Goal: Information Seeking & Learning: Learn about a topic

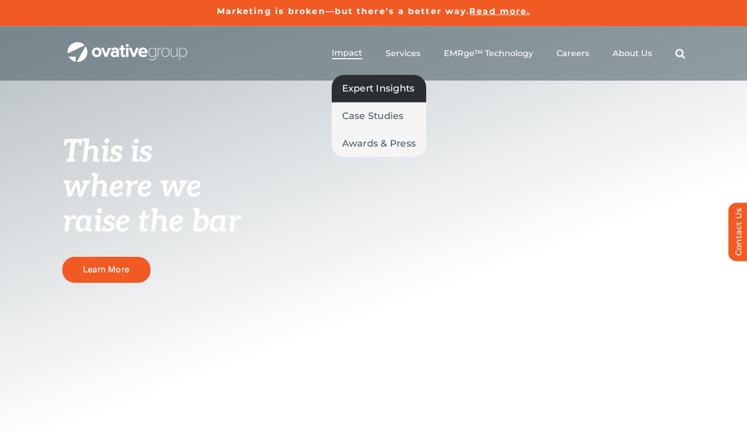
click at [353, 91] on span "Expert Insights" at bounding box center [378, 88] width 73 height 15
click at [361, 91] on span "Expert Insights" at bounding box center [378, 88] width 73 height 15
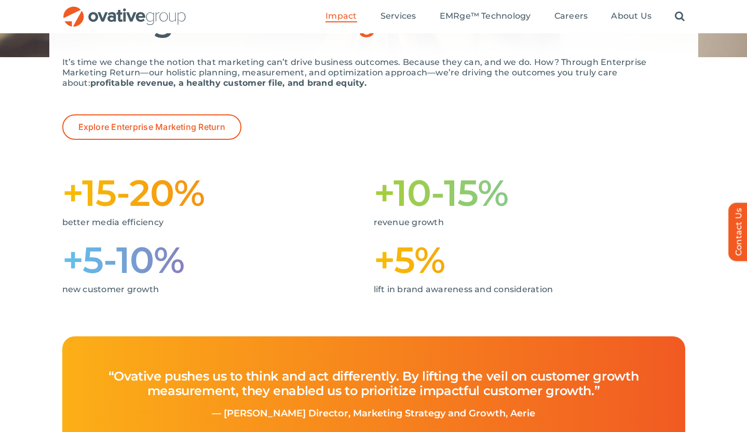
scroll to position [180, 0]
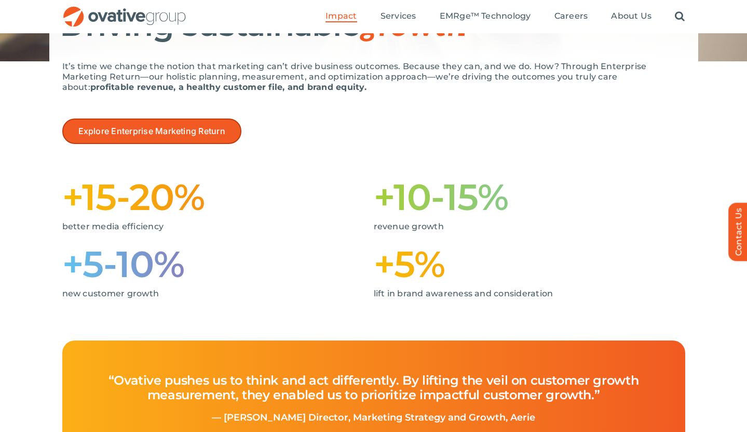
click at [199, 130] on span "Explore Enterprise Marketing Return" at bounding box center [151, 131] width 147 height 10
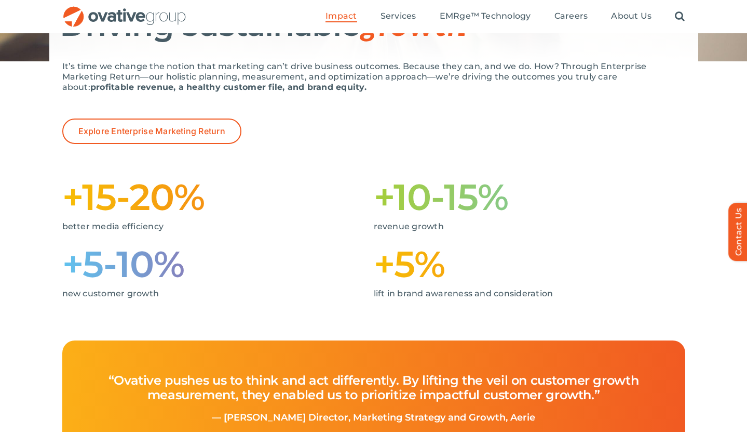
click at [550, 203] on h1 "+10-15%" at bounding box center [530, 196] width 312 height 33
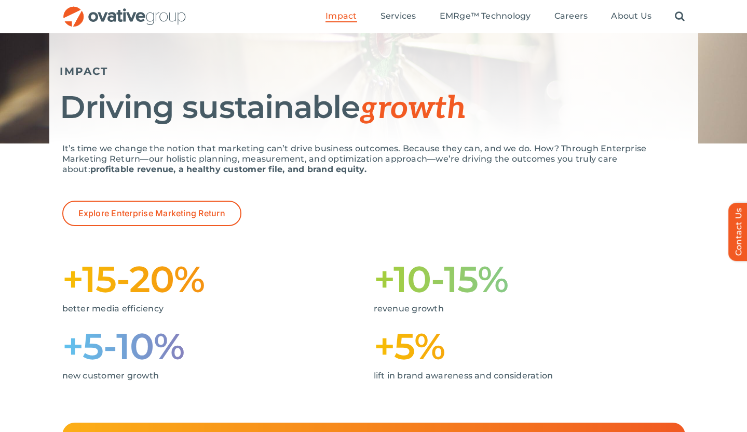
scroll to position [58, 0]
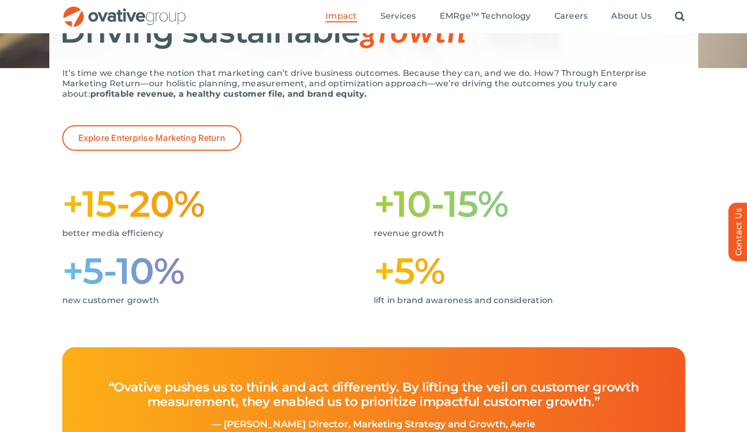
scroll to position [661, 0]
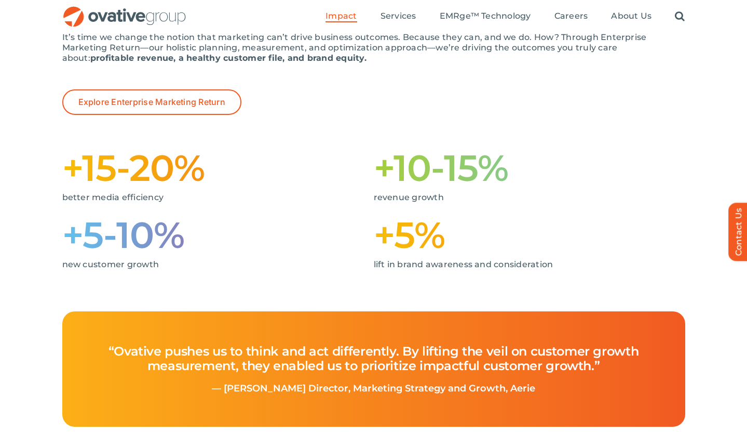
scroll to position [209, 0]
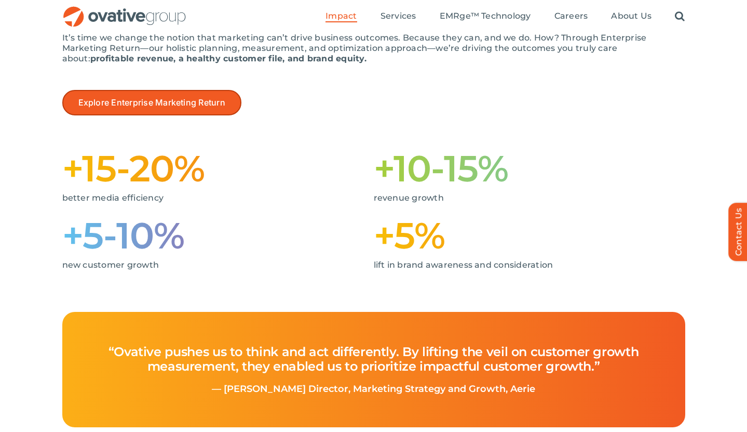
click at [198, 105] on span "Explore Enterprise Marketing Return" at bounding box center [151, 103] width 147 height 10
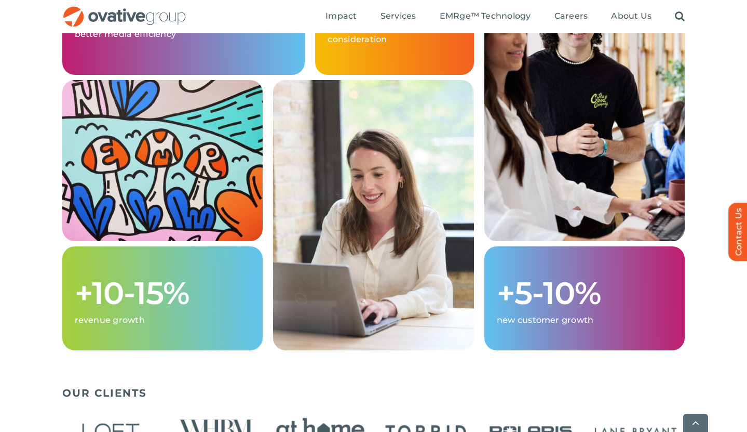
scroll to position [1145, 0]
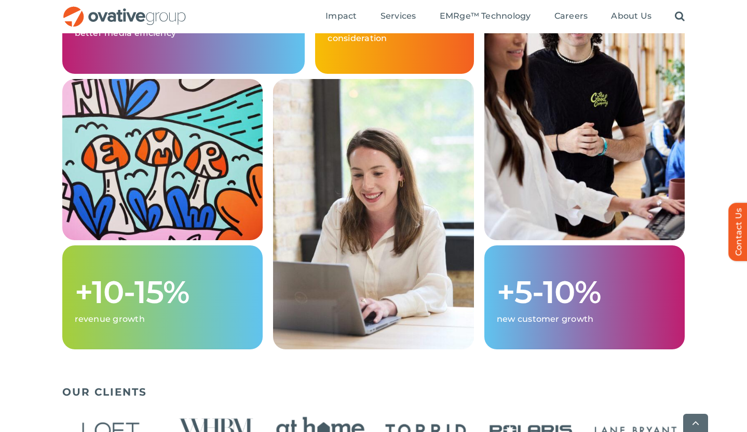
click at [147, 308] on h1 "+10-15%" at bounding box center [163, 291] width 176 height 33
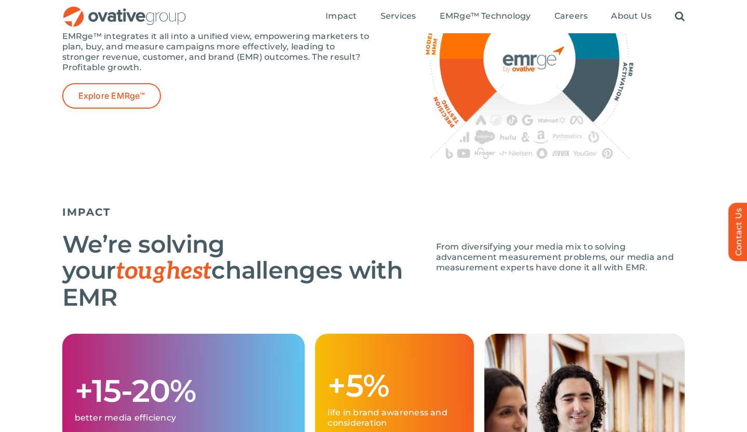
scroll to position [665, 0]
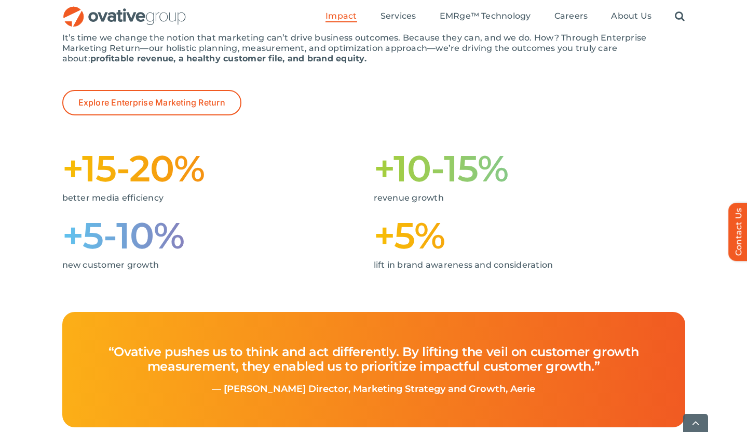
click at [411, 179] on h1 "+10-15%" at bounding box center [530, 168] width 312 height 33
click at [456, 17] on span "EMRge™ Technology" at bounding box center [485, 16] width 91 height 10
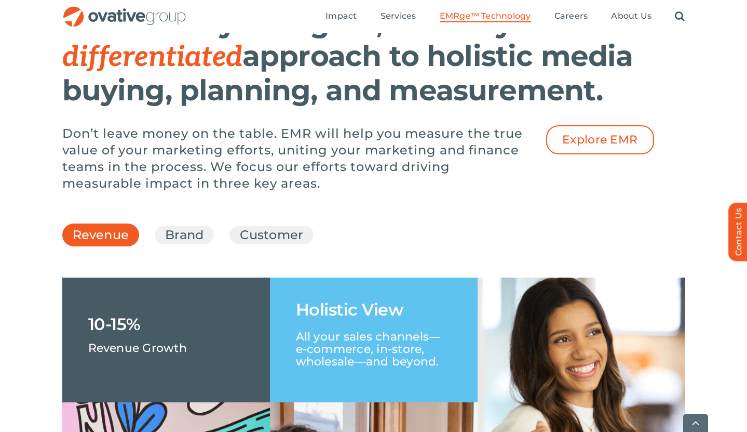
scroll to position [1416, 0]
